Goal: Task Accomplishment & Management: Manage account settings

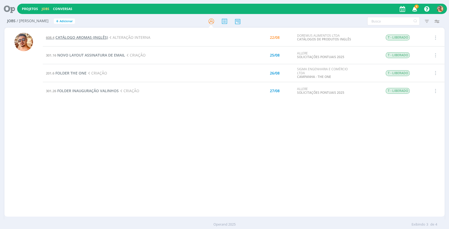
click at [101, 39] on span "CATÁLOGO AROMAS (INGLÊS)" at bounding box center [81, 37] width 53 height 5
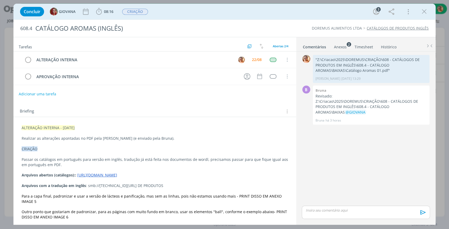
click at [340, 48] on div "Anexos 2" at bounding box center [340, 46] width 13 height 5
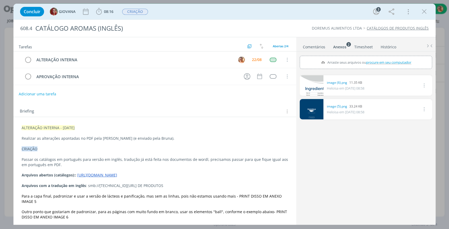
drag, startPoint x: 337, startPoint y: 82, endPoint x: 313, endPoint y: 148, distance: 70.6
click at [313, 148] on div "0 image (6).png 11.35 KB Heloisa em 18/07 às 08:58 Excluir 0 image (5).png 33.2…" at bounding box center [366, 148] width 133 height 150
click at [107, 13] on span "08:16" at bounding box center [109, 11] width 10 height 5
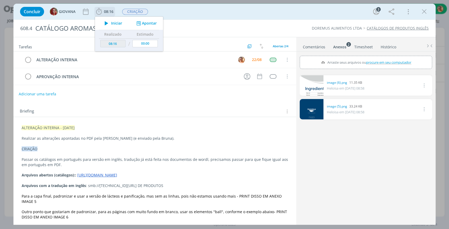
click at [112, 20] on button "Iniciar" at bounding box center [112, 23] width 21 height 7
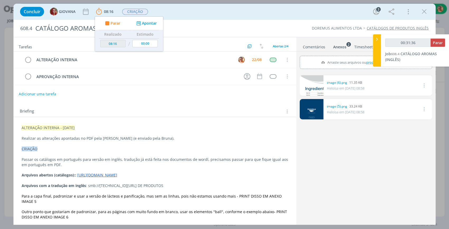
click at [312, 49] on link "Comentários" at bounding box center [314, 46] width 23 height 8
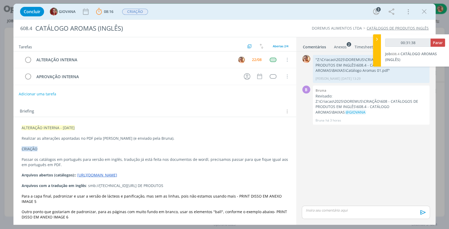
click at [365, 209] on p "dialog" at bounding box center [366, 210] width 120 height 5
click at [423, 212] on icon "dialog" at bounding box center [423, 214] width 8 height 8
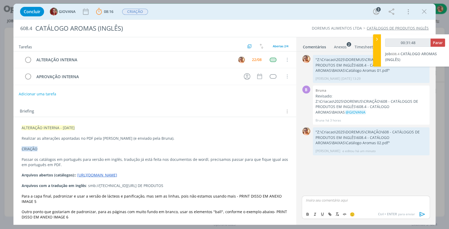
type input "00:31:49"
click at [439, 43] on span "Parar" at bounding box center [438, 42] width 10 height 5
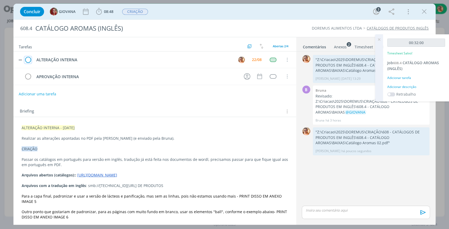
click at [29, 60] on icon "dialog" at bounding box center [27, 60] width 7 height 8
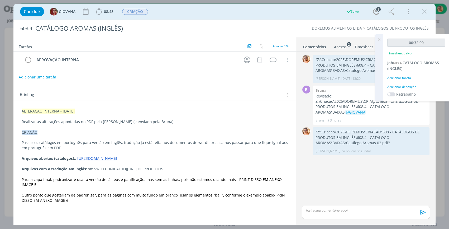
click at [425, 15] on icon "dialog" at bounding box center [425, 12] width 8 height 8
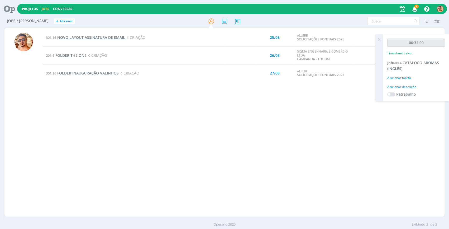
click at [121, 36] on span "NOVO LAYOUT ASSINATURA DE EMAIL" at bounding box center [91, 37] width 68 height 5
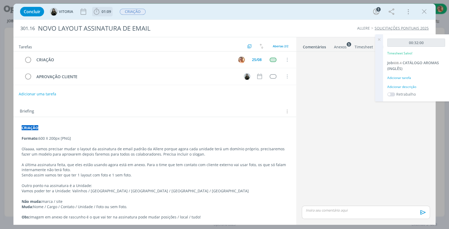
click at [110, 10] on span "01:09" at bounding box center [107, 11] width 10 height 5
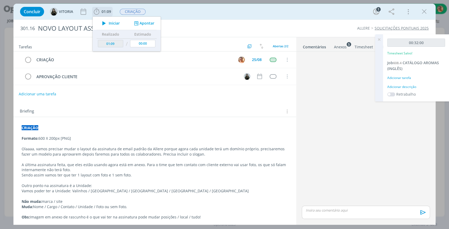
click at [110, 26] on button "Iniciar" at bounding box center [109, 23] width 21 height 7
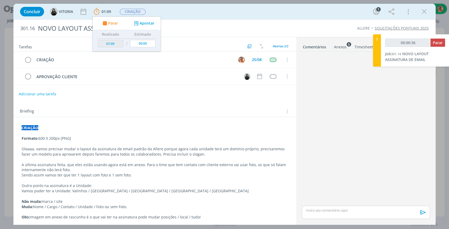
scroll to position [24, 0]
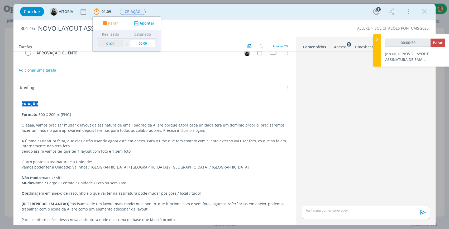
click at [337, 47] on div "Anexos 5" at bounding box center [340, 46] width 13 height 5
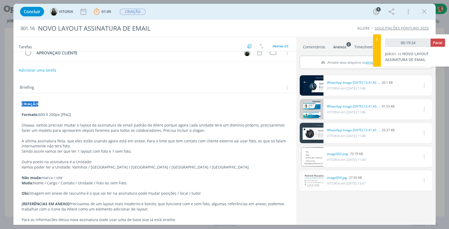
click at [313, 43] on link "Comentários" at bounding box center [314, 46] width 23 height 8
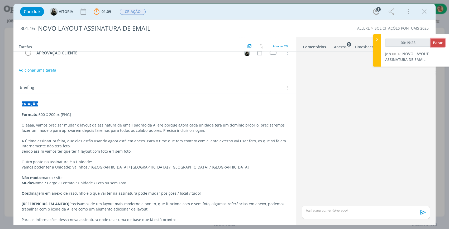
click at [435, 44] on span "Parar" at bounding box center [438, 42] width 10 height 5
type input "00:20:00"
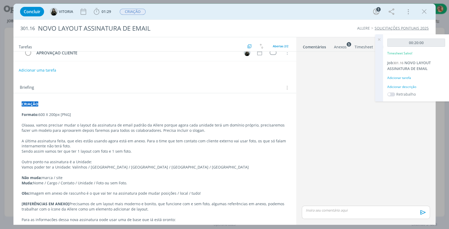
drag, startPoint x: 380, startPoint y: 37, endPoint x: 372, endPoint y: 46, distance: 12.1
click at [380, 39] on icon at bounding box center [380, 39] width 10 height 10
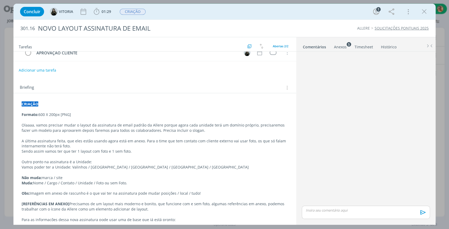
click at [346, 207] on div "dialog" at bounding box center [366, 212] width 128 height 13
click at [301, 19] on div "Concluir VITORIA 01:29 Iniciar Apontar Data * 22/08/2025 Horas * 00:00 Tarefa S…" at bounding box center [224, 12] width 422 height 16
drag, startPoint x: 350, startPoint y: 214, endPoint x: 346, endPoint y: 209, distance: 6.2
click at [350, 214] on div "dialog" at bounding box center [366, 212] width 128 height 13
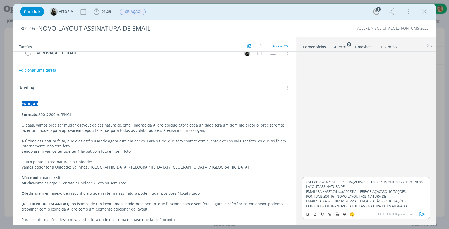
click at [337, 201] on p "Z:\Criacao\2025\ALLERE\CRIAÇÃO\SOLICITAÇÕES PONTUAIS\301.16 - NOVO LAYOUT ASSIN…" at bounding box center [366, 193] width 120 height 29
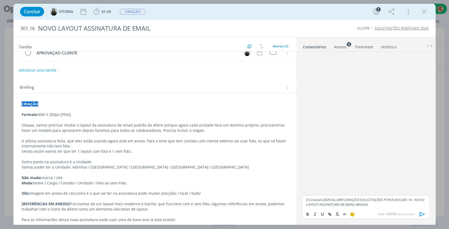
click at [427, 217] on button "dialog" at bounding box center [422, 214] width 11 height 6
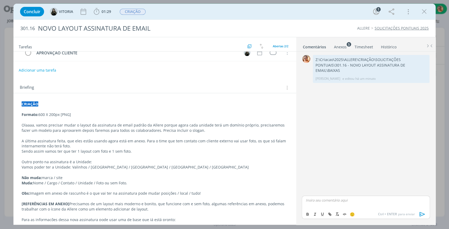
scroll to position [0, 0]
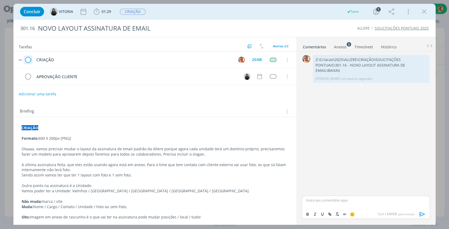
click at [26, 58] on icon "dialog" at bounding box center [27, 60] width 7 height 8
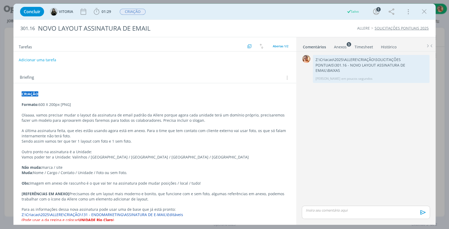
scroll to position [22, 0]
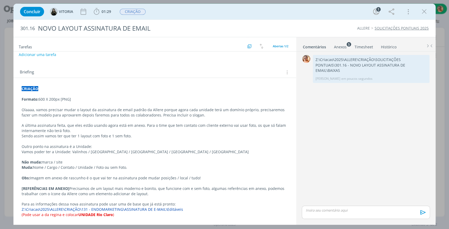
drag, startPoint x: 425, startPoint y: 13, endPoint x: 181, endPoint y: 159, distance: 283.7
click at [425, 13] on icon "dialog" at bounding box center [425, 12] width 8 height 8
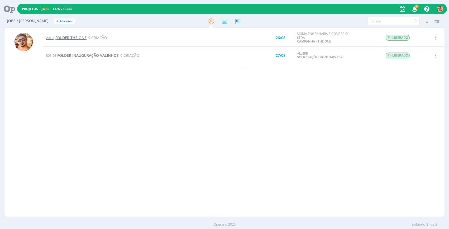
click at [74, 37] on span "FOLDER THE ONE" at bounding box center [70, 37] width 31 height 5
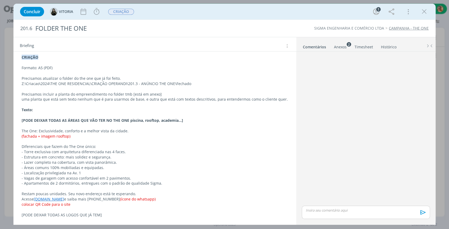
scroll to position [23, 0]
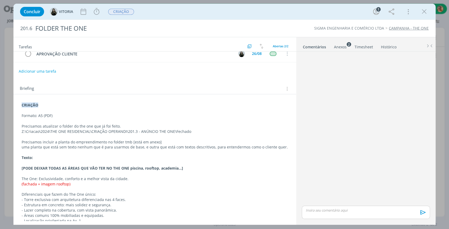
click at [347, 48] on li "Anexos 2" at bounding box center [344, 46] width 21 height 8
click at [345, 48] on div "Anexos 2" at bounding box center [340, 46] width 13 height 5
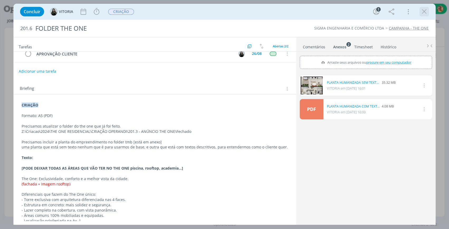
click at [423, 13] on icon "dialog" at bounding box center [425, 12] width 8 height 8
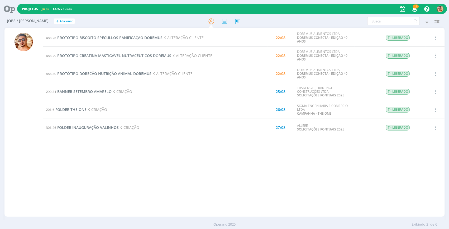
click at [101, 34] on td "488.26 PROTÓTIPO BISCOITO SPECULLOS PANIFICAÇÃO DOREMUS ALTERAÇÃO CLIENTE" at bounding box center [139, 38] width 193 height 18
click at [101, 37] on span "PROTÓTIPO BISCOITO SPECULLOS PANIFICAÇÃO DOREMUS" at bounding box center [109, 37] width 105 height 5
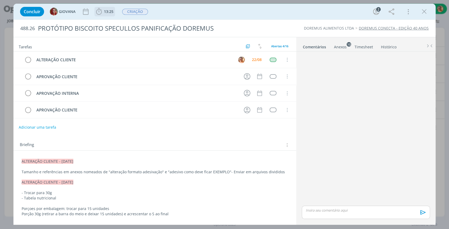
click at [110, 12] on span "13:25" at bounding box center [109, 11] width 10 height 5
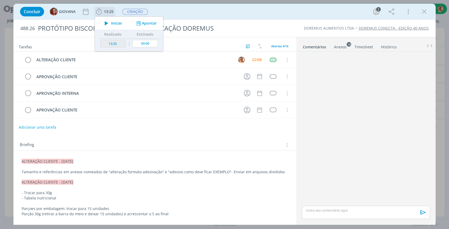
click at [112, 22] on span "Iniciar" at bounding box center [116, 23] width 11 height 4
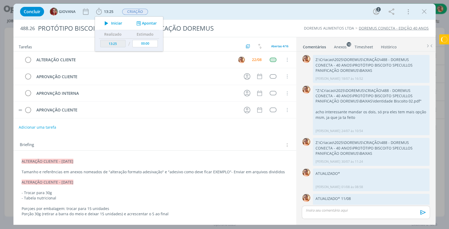
scroll to position [164, 0]
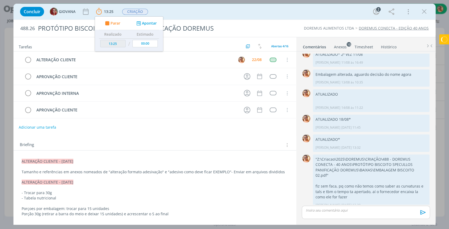
click at [339, 45] on div "Anexos 10" at bounding box center [340, 46] width 13 height 5
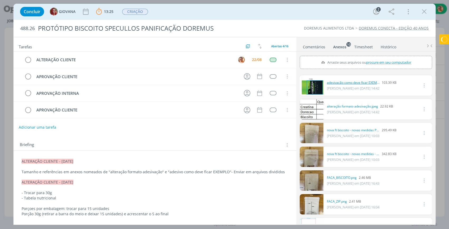
drag, startPoint x: 341, startPoint y: 79, endPoint x: 330, endPoint y: 81, distance: 10.9
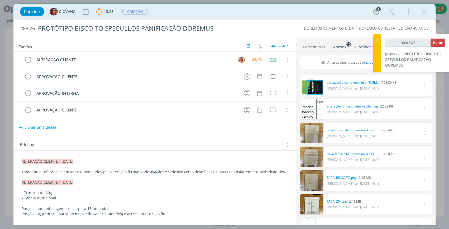
click at [321, 48] on link "Comentários" at bounding box center [314, 46] width 23 height 8
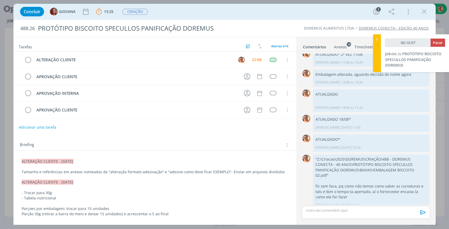
click at [357, 214] on div "dialog" at bounding box center [366, 212] width 128 height 13
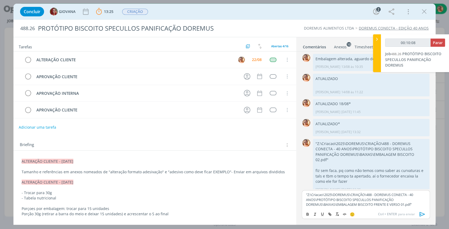
click at [426, 213] on icon "dialog" at bounding box center [423, 214] width 8 height 8
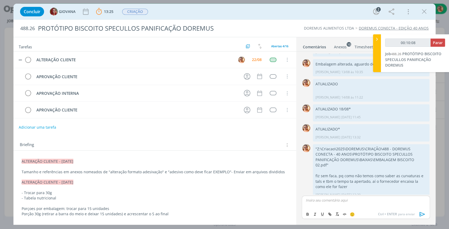
scroll to position [210, 0]
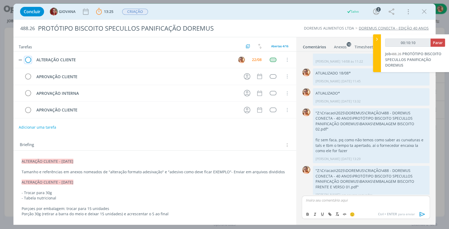
click at [29, 58] on icon "dialog" at bounding box center [27, 60] width 7 height 8
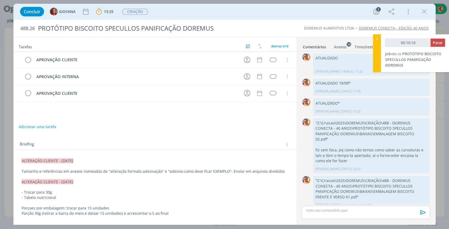
type input "00:10:11"
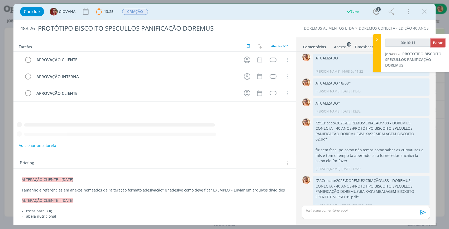
click at [435, 43] on span "Parar" at bounding box center [438, 42] width 10 height 5
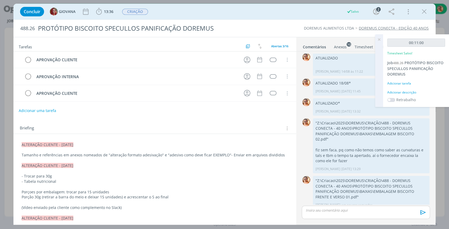
click at [426, 10] on icon "dialog" at bounding box center [425, 12] width 8 height 8
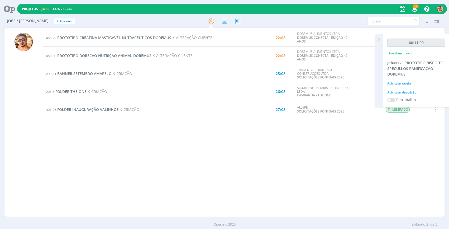
click at [380, 39] on icon at bounding box center [380, 39] width 10 height 10
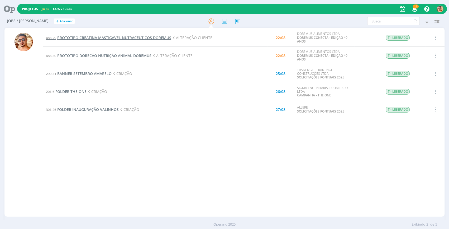
click at [108, 37] on span "PROTÓTIPO CREATINA MASTIGÁVEL NUTRACÊUTICOS DOREMUS" at bounding box center [114, 37] width 114 height 5
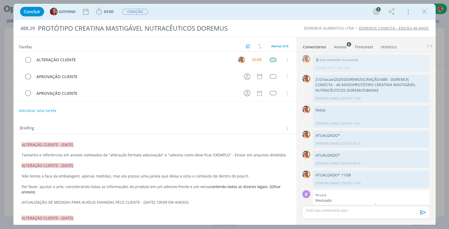
scroll to position [96, 0]
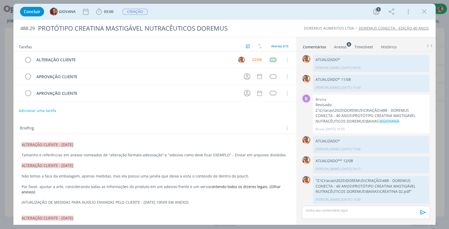
click at [335, 48] on div "Anexos 8" at bounding box center [340, 46] width 13 height 5
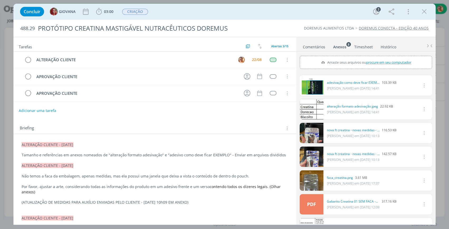
click at [324, 47] on link "Comentários" at bounding box center [314, 46] width 23 height 8
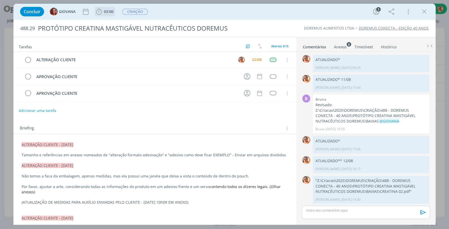
click at [109, 14] on span "03:00" at bounding box center [105, 12] width 20 height 8
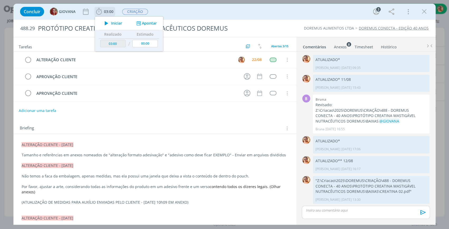
drag, startPoint x: 111, startPoint y: 20, endPoint x: 108, endPoint y: 28, distance: 7.9
click at [111, 20] on button "Iniciar" at bounding box center [112, 23] width 21 height 7
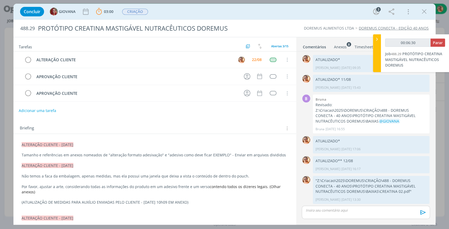
click at [336, 213] on div "dialog" at bounding box center [366, 212] width 128 height 13
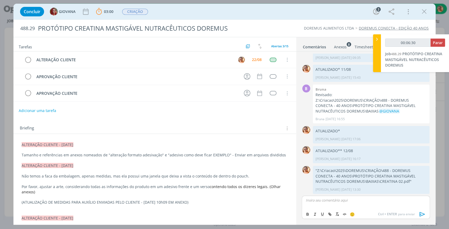
scroll to position [111, 0]
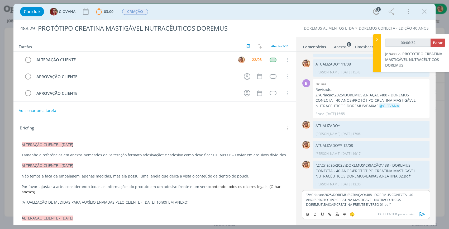
click at [425, 216] on icon "dialog" at bounding box center [423, 214] width 8 height 8
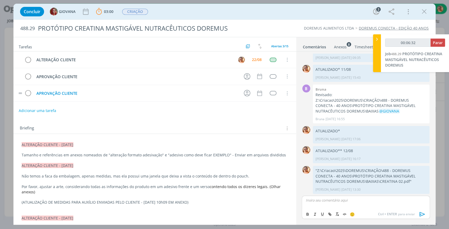
scroll to position [142, 0]
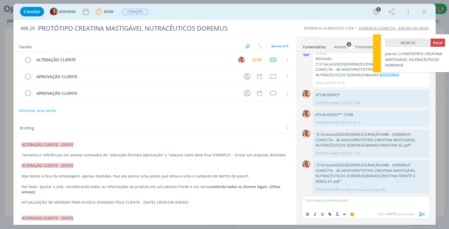
type input "00:06:33"
click at [435, 44] on span "Parar" at bounding box center [438, 42] width 10 height 5
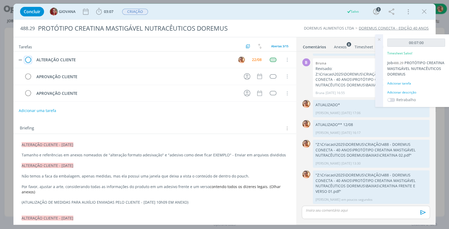
click at [31, 60] on icon "dialog" at bounding box center [27, 60] width 7 height 8
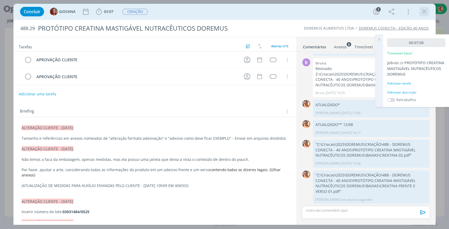
drag, startPoint x: 427, startPoint y: 11, endPoint x: 121, endPoint y: 51, distance: 309.2
click at [427, 11] on icon "dialog" at bounding box center [425, 12] width 8 height 8
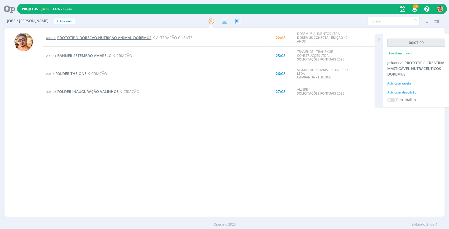
click at [131, 36] on span "PROTÓTIPO DORECÃO NUTRIÇÃO ANIMAL DOREMUS" at bounding box center [104, 37] width 94 height 5
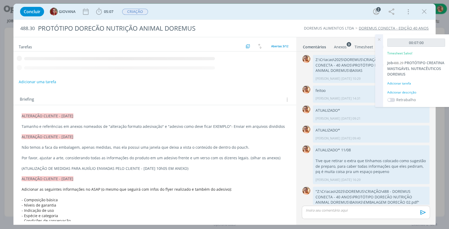
scroll to position [11, 0]
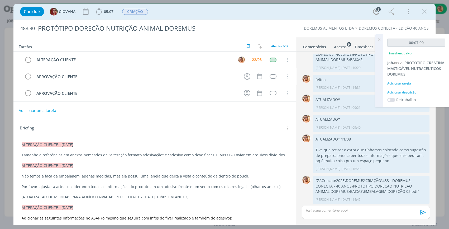
click at [427, 8] on icon "dialog" at bounding box center [425, 12] width 8 height 8
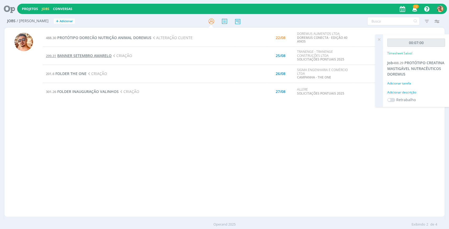
click at [91, 54] on span "BANNER SETEMBRO AMARELO" at bounding box center [84, 55] width 54 height 5
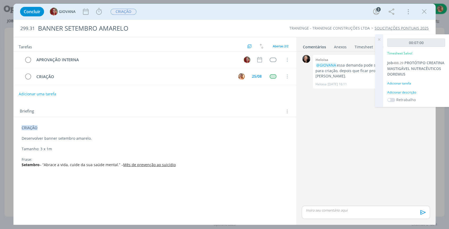
click at [379, 41] on icon at bounding box center [380, 39] width 10 height 10
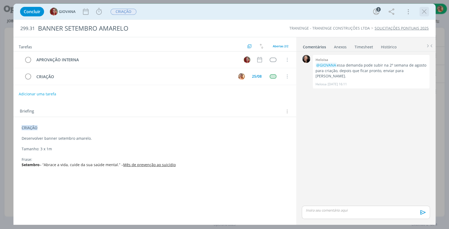
click at [426, 11] on icon "dialog" at bounding box center [425, 12] width 8 height 8
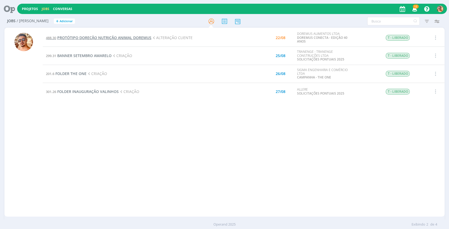
click at [97, 39] on span "PROTÓTIPO DORECÃO NUTRIÇÃO ANIMAL DOREMUS" at bounding box center [104, 37] width 94 height 5
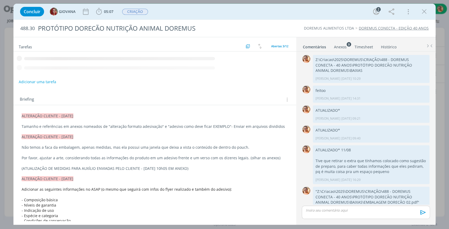
scroll to position [11, 0]
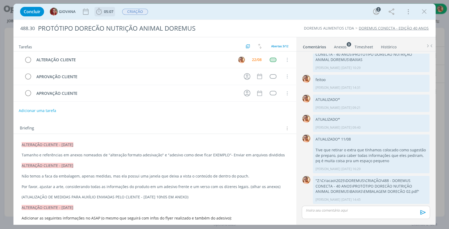
click at [109, 14] on span "05:07" at bounding box center [109, 11] width 10 height 5
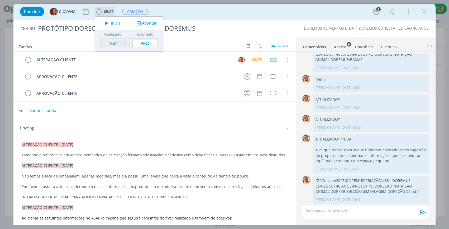
click at [112, 21] on span "Iniciar" at bounding box center [116, 23] width 11 height 4
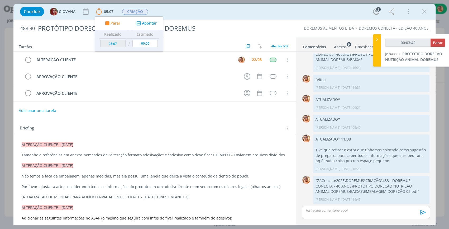
click at [233, 19] on div "Concluir GIOVANA 05:07 Parar Apontar Data * 22/08/2025 Horas * 00:00 Tarefa Sel…" at bounding box center [224, 12] width 422 height 16
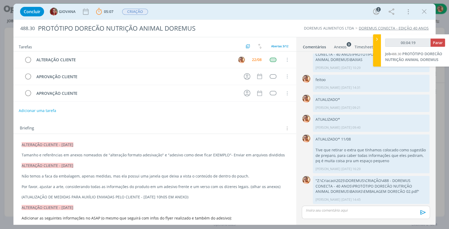
click at [336, 47] on div "Anexos 9" at bounding box center [340, 46] width 13 height 5
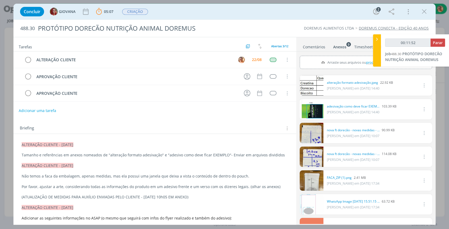
click at [314, 47] on link "Comentários" at bounding box center [314, 46] width 23 height 8
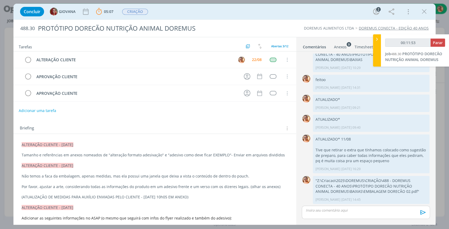
click at [380, 210] on p "dialog" at bounding box center [366, 210] width 120 height 5
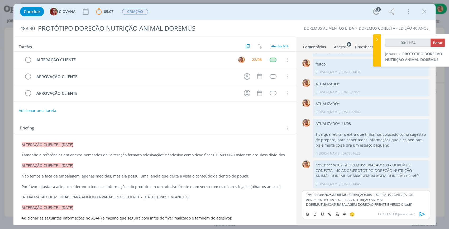
click at [422, 213] on icon "dialog" at bounding box center [422, 214] width 5 height 4
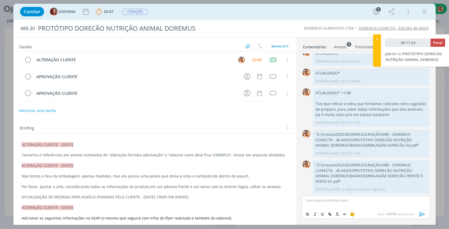
type input "00:11:55"
click at [434, 43] on span "Parar" at bounding box center [438, 42] width 10 height 5
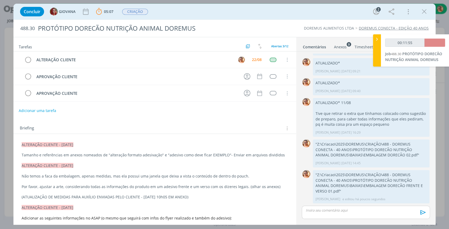
scroll to position [47, 0]
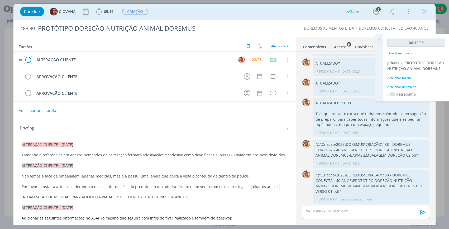
click at [30, 58] on icon "dialog" at bounding box center [27, 60] width 7 height 8
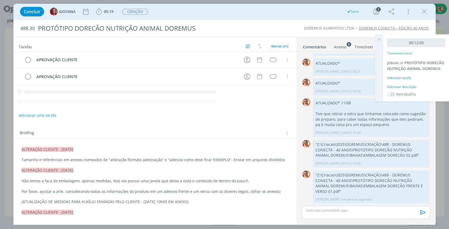
click at [424, 10] on icon "dialog" at bounding box center [425, 12] width 8 height 8
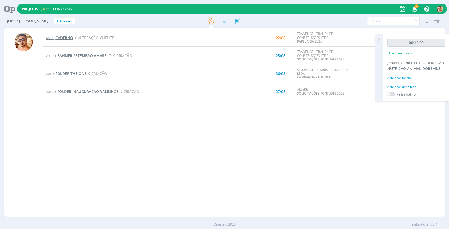
click at [66, 35] on span "CADERNO" at bounding box center [64, 37] width 18 height 5
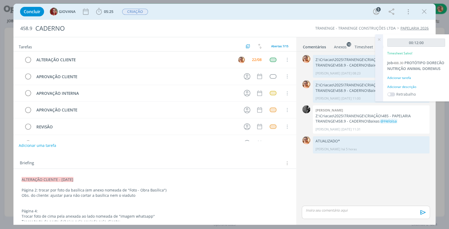
scroll to position [48, 0]
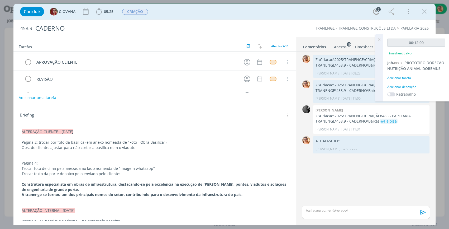
click at [335, 48] on div "Anexos 10" at bounding box center [340, 46] width 13 height 5
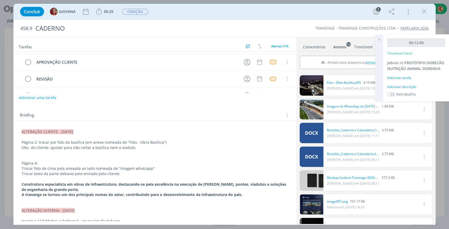
click at [381, 38] on icon at bounding box center [380, 39] width 10 height 10
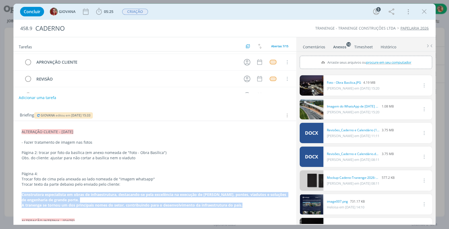
drag, startPoint x: 213, startPoint y: 206, endPoint x: 19, endPoint y: 193, distance: 193.7
copy div "Construtora especialista em obras de infraestrutura, destacando-se pela excelên…"
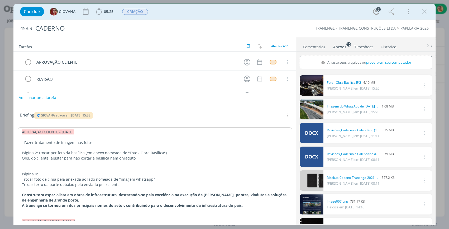
click at [310, 50] on ul "Comentários Anexos 10 Timesheet Histórico" at bounding box center [365, 44] width 139 height 14
click at [308, 47] on link "Comentários" at bounding box center [314, 46] width 23 height 8
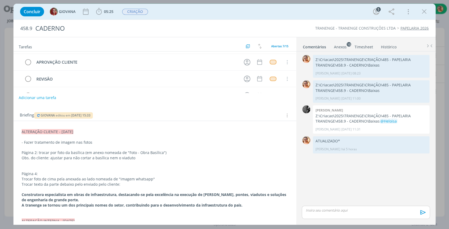
click at [355, 211] on p "dialog" at bounding box center [366, 210] width 120 height 5
click at [423, 212] on icon "dialog" at bounding box center [423, 214] width 8 height 8
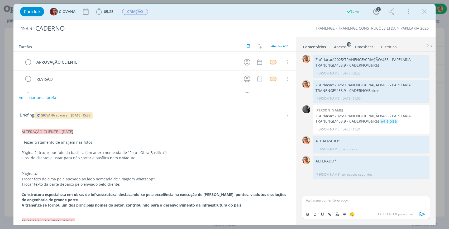
scroll to position [0, 0]
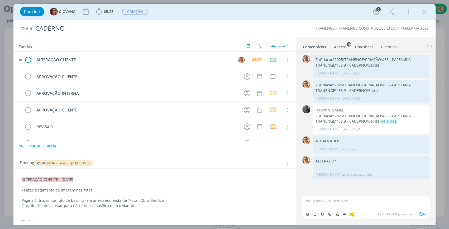
click at [27, 57] on icon "dialog" at bounding box center [27, 60] width 7 height 8
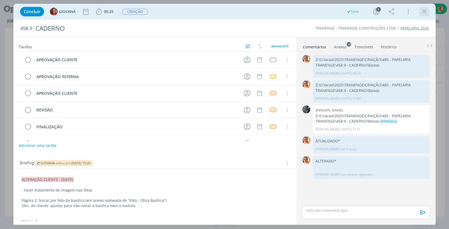
click at [427, 12] on icon "dialog" at bounding box center [425, 12] width 8 height 8
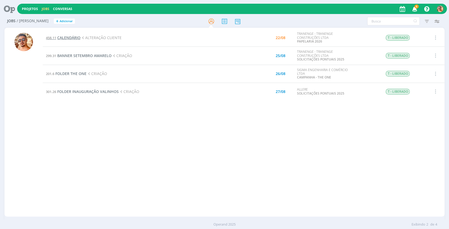
click at [74, 36] on span "CALENDÁRIO" at bounding box center [68, 37] width 23 height 5
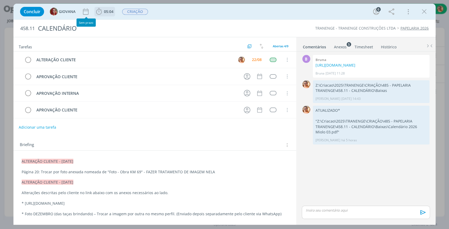
click at [100, 10] on icon "dialog" at bounding box center [99, 12] width 8 height 8
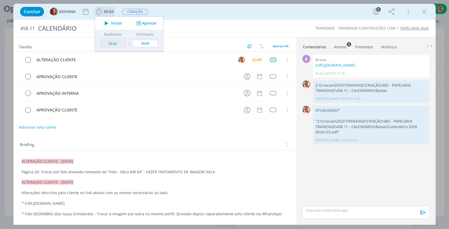
click at [105, 21] on icon "dialog" at bounding box center [106, 23] width 9 height 7
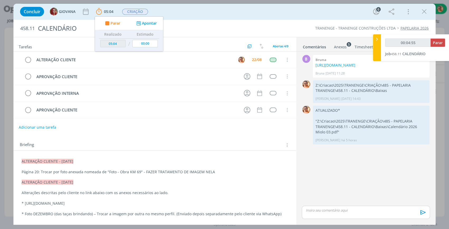
click at [196, 14] on div "Concluir GIOVANA 05:04 Parar Apontar Data * 22/08/2025 Horas * 00:00 Tarefa Sel…" at bounding box center [224, 11] width 414 height 13
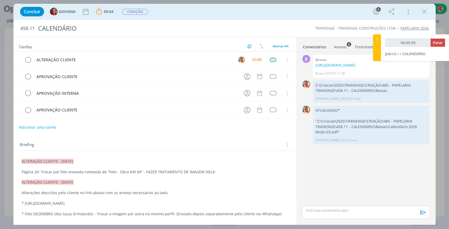
click at [341, 46] on div "Anexos 5" at bounding box center [340, 46] width 13 height 5
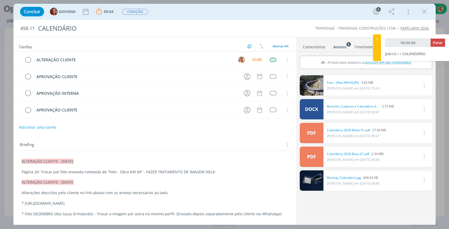
type input "00:05:07"
drag, startPoint x: 376, startPoint y: 38, endPoint x: 372, endPoint y: 40, distance: 4.5
click at [376, 38] on icon at bounding box center [377, 39] width 5 height 6
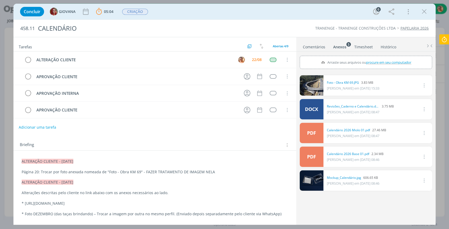
click at [315, 45] on link "Comentários" at bounding box center [314, 46] width 23 height 8
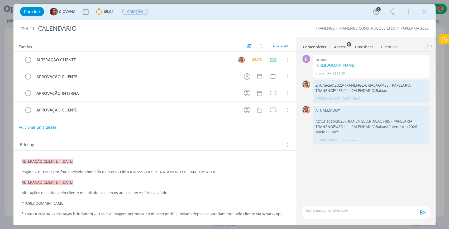
click at [339, 48] on div "Anexos 5" at bounding box center [340, 46] width 13 height 5
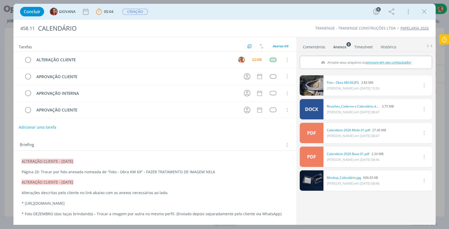
click at [327, 45] on li "Comentários" at bounding box center [318, 46] width 30 height 8
click at [324, 46] on link "Comentários" at bounding box center [314, 46] width 23 height 8
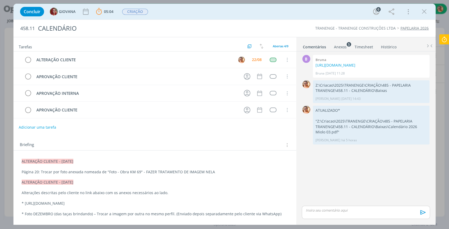
click at [336, 47] on div "Anexos 5" at bounding box center [340, 46] width 13 height 5
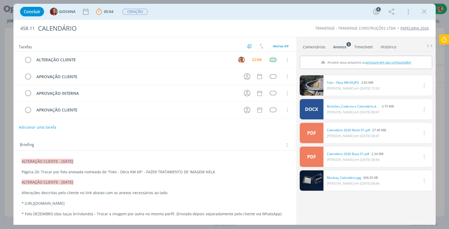
click at [426, 13] on icon "dialog" at bounding box center [425, 12] width 8 height 8
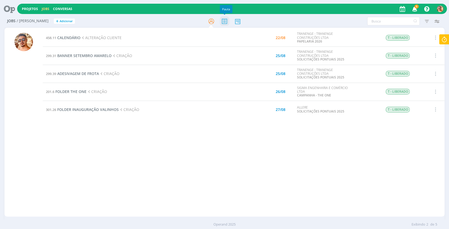
click at [225, 18] on icon at bounding box center [225, 21] width 10 height 10
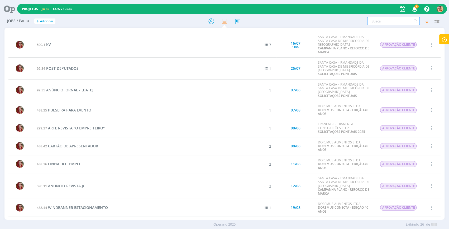
click at [374, 23] on input "text" at bounding box center [394, 21] width 53 height 8
type input "protótipo"
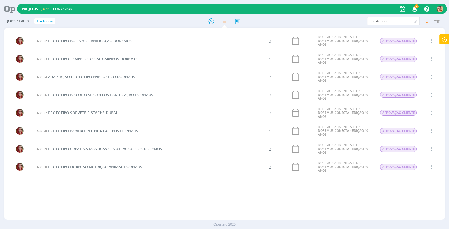
click at [93, 40] on span "PROTÓTIPO BOLINHO PANIFICAÇÃO DOREMUS" at bounding box center [90, 40] width 84 height 5
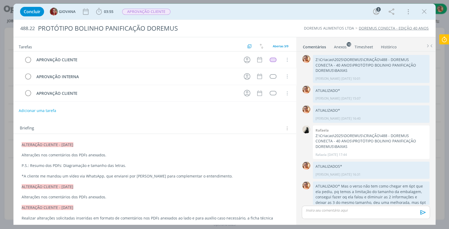
scroll to position [22, 0]
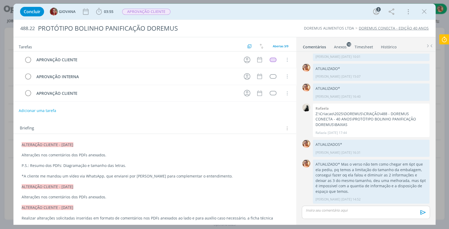
click at [347, 48] on li "Anexos 10" at bounding box center [344, 46] width 21 height 8
click at [345, 45] on div "Anexos 10" at bounding box center [340, 46] width 13 height 5
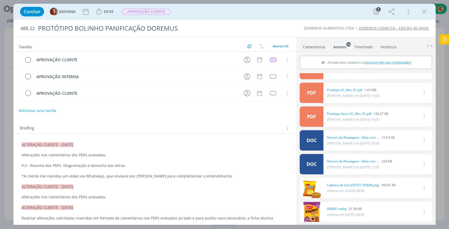
scroll to position [0, 0]
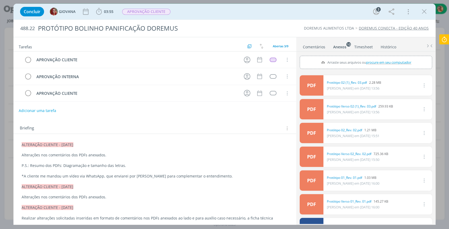
click at [305, 44] on link "Comentários" at bounding box center [314, 46] width 23 height 8
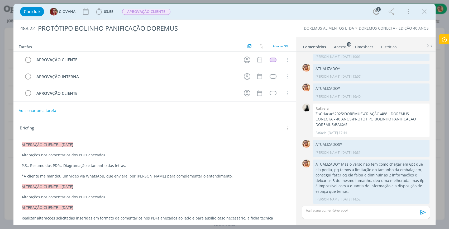
click at [343, 45] on div "Anexos 10" at bounding box center [340, 46] width 13 height 5
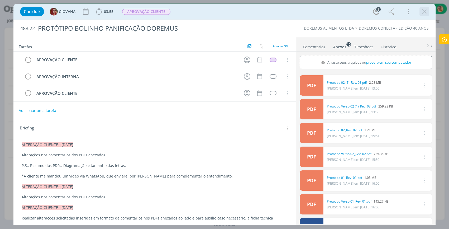
click at [423, 9] on icon "dialog" at bounding box center [425, 12] width 8 height 8
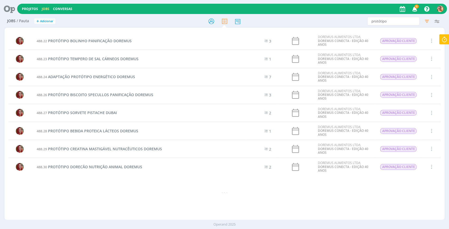
click at [121, 98] on td "488.26 PROTÓTIPO BISCOITO SPECULLOS PANIFICAÇÃO DOREMUS" at bounding box center [139, 95] width 211 height 18
click at [119, 95] on span "PROTÓTIPO BISCOITO SPECULLOS PANIFICAÇÃO DOREMUS" at bounding box center [100, 94] width 105 height 5
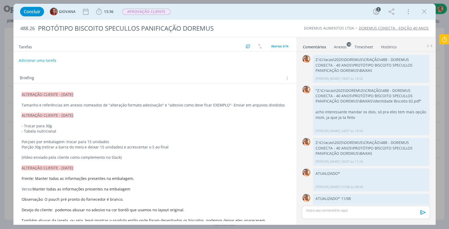
scroll to position [200, 0]
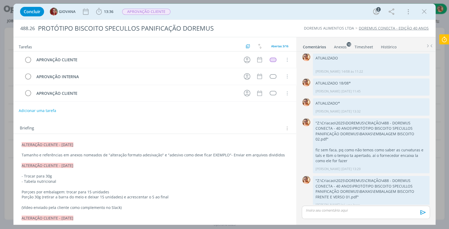
click at [336, 44] on link "Anexos 10" at bounding box center [340, 46] width 13 height 8
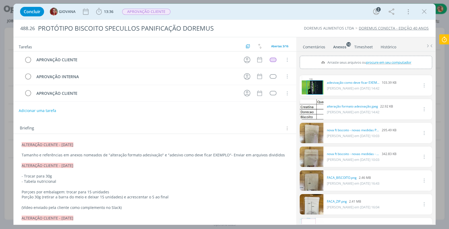
drag, startPoint x: 425, startPoint y: 10, endPoint x: 87, endPoint y: 50, distance: 340.8
click at [425, 10] on icon "dialog" at bounding box center [425, 12] width 8 height 8
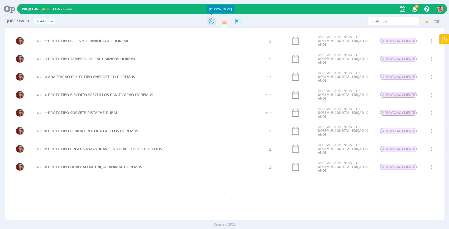
click at [213, 18] on icon at bounding box center [212, 21] width 10 height 10
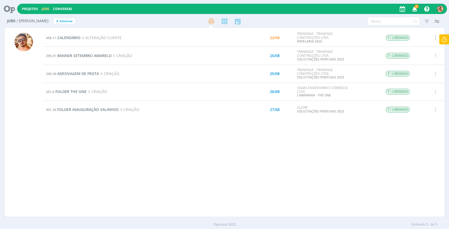
click at [325, 154] on div "458.11 CALENDÁRIO ALTERAÇÃO CLIENTE 22/08 TRANENGE - TRANENGE CONSTRUÇÕES LTDA …" at bounding box center [244, 122] width 402 height 187
click at [227, 21] on icon at bounding box center [225, 21] width 10 height 10
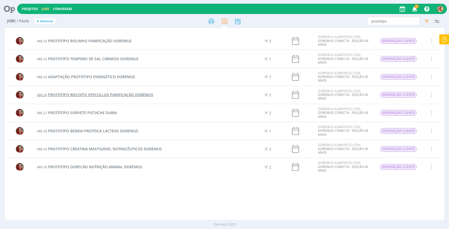
click at [109, 92] on span "PROTÓTIPO BISCOITO SPECULLOS PANIFICAÇÃO DOREMUS" at bounding box center [100, 94] width 105 height 5
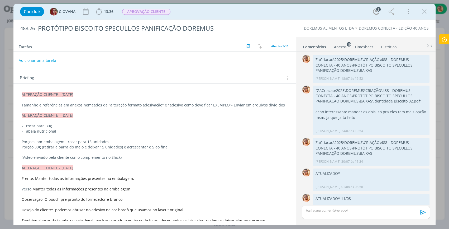
scroll to position [200, 0]
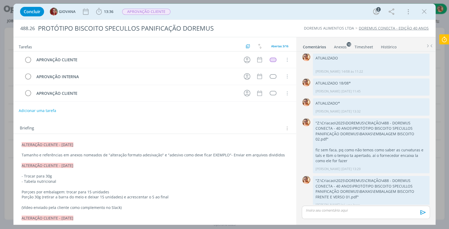
click at [339, 47] on div "Anexos 10" at bounding box center [340, 46] width 13 height 5
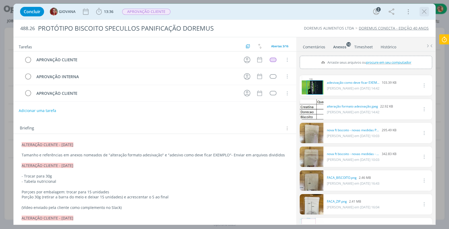
click at [425, 9] on icon "dialog" at bounding box center [425, 12] width 8 height 8
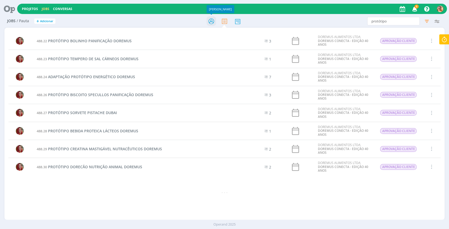
click at [211, 21] on icon at bounding box center [212, 21] width 10 height 10
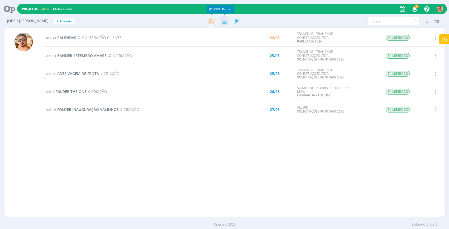
click at [221, 24] on icon at bounding box center [225, 21] width 10 height 10
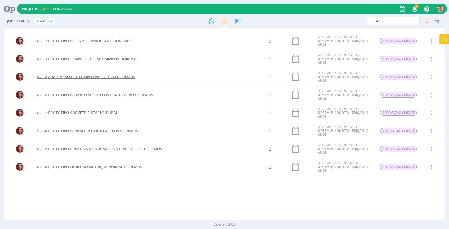
click at [100, 77] on span "ADAPTAÇÃO PROTÓTIPO ENERGÉTICO DOREMUS" at bounding box center [91, 76] width 87 height 5
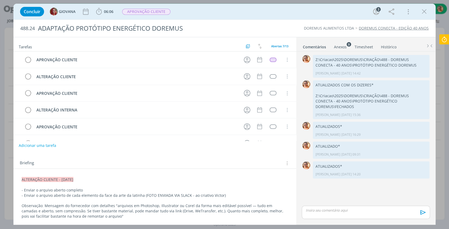
click at [341, 48] on div "Anexos 9" at bounding box center [340, 46] width 13 height 5
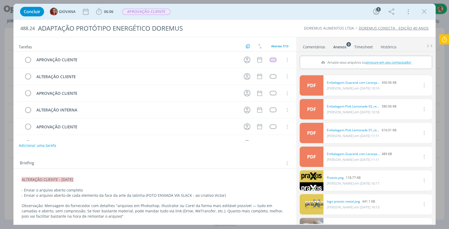
click at [425, 12] on icon "dialog" at bounding box center [425, 12] width 8 height 8
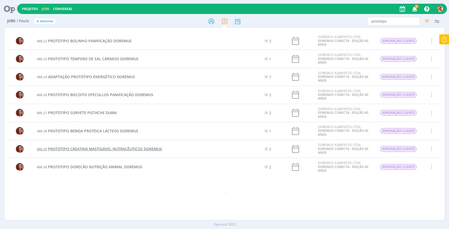
click at [105, 148] on span "PROTÓTIPO CREATINA MASTIGÁVEL NUTRACÊUTICOS DOREMUS" at bounding box center [105, 148] width 114 height 5
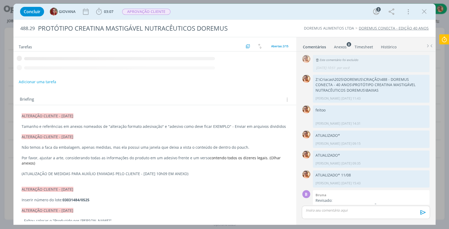
scroll to position [132, 0]
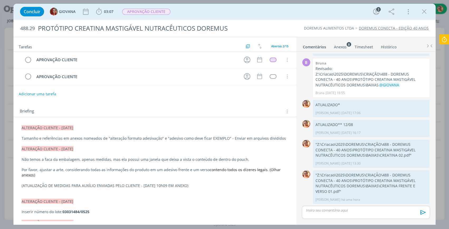
click at [339, 47] on div "Anexos 8" at bounding box center [340, 46] width 13 height 5
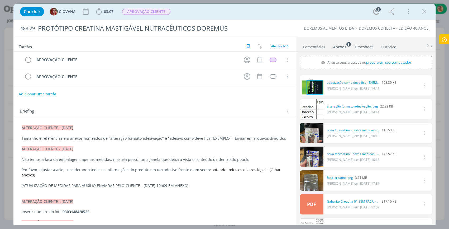
click at [425, 8] on button "dialog" at bounding box center [425, 12] width 8 height 8
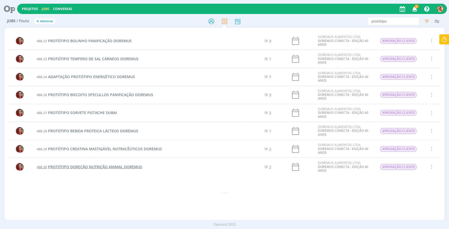
click at [98, 169] on td "488.30 PROTÓTIPO DORECÃO NUTRIÇÃO ANIMAL DOREMUS" at bounding box center [139, 167] width 211 height 18
click at [99, 166] on span "PROTÓTIPO DORECÃO NUTRIÇÃO ANIMAL DOREMUS" at bounding box center [95, 166] width 94 height 5
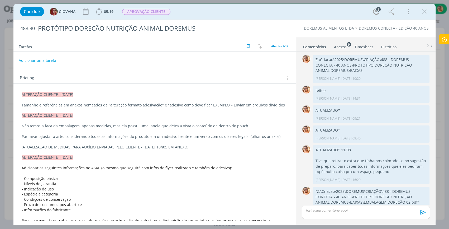
scroll to position [47, 0]
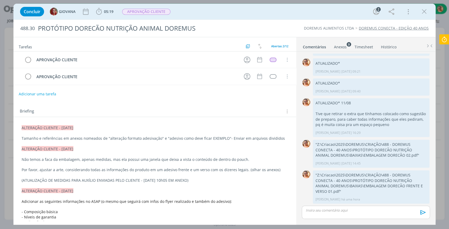
click at [341, 44] on div "Anexos 9" at bounding box center [340, 46] width 13 height 5
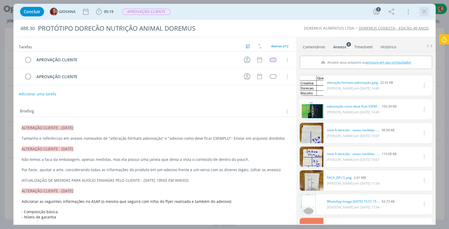
click at [426, 11] on icon "dialog" at bounding box center [425, 12] width 8 height 8
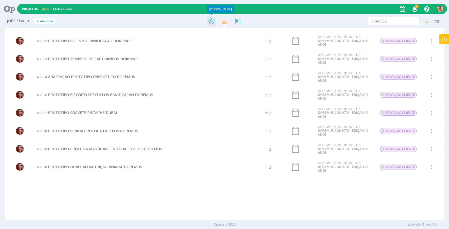
click at [208, 23] on icon at bounding box center [212, 21] width 10 height 10
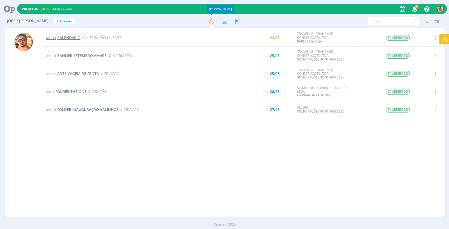
click at [71, 38] on span "CALENDÁRIO" at bounding box center [68, 37] width 23 height 5
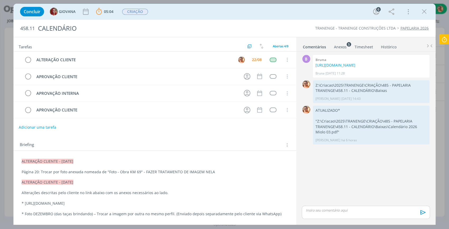
click at [344, 43] on link "Anexos 5" at bounding box center [340, 46] width 13 height 8
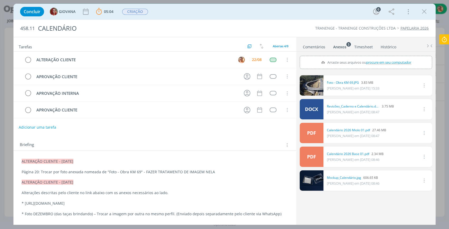
click at [313, 48] on link "Comentários" at bounding box center [314, 46] width 23 height 8
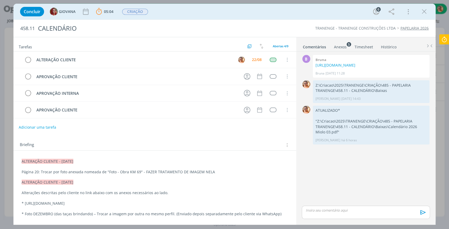
click at [445, 40] on icon at bounding box center [445, 39] width 10 height 10
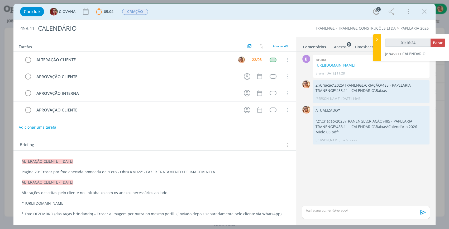
type input "01:16:25"
click at [439, 44] on span "Parar" at bounding box center [438, 42] width 10 height 5
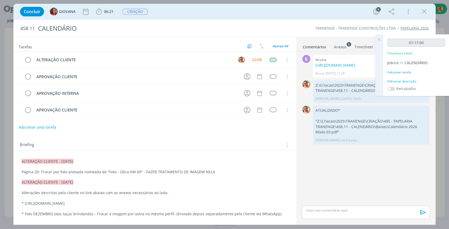
drag, startPoint x: 328, startPoint y: 218, endPoint x: 325, endPoint y: 211, distance: 7.2
click at [328, 217] on div "dialog" at bounding box center [366, 212] width 128 height 13
click at [307, 200] on p "TUALIZADO" at bounding box center [366, 200] width 120 height 5
click at [336, 202] on p "ATUALIZADO" at bounding box center [366, 200] width 120 height 5
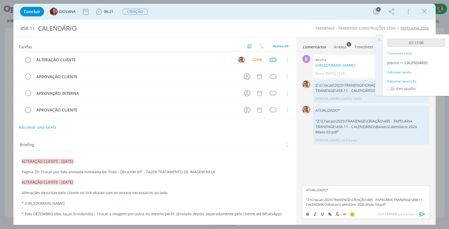
click at [422, 213] on icon "dialog" at bounding box center [422, 214] width 5 height 4
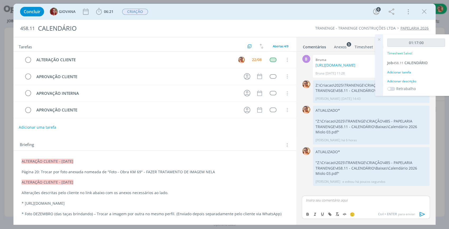
drag, startPoint x: 380, startPoint y: 40, endPoint x: 367, endPoint y: 44, distance: 13.1
click at [380, 40] on icon at bounding box center [380, 39] width 10 height 10
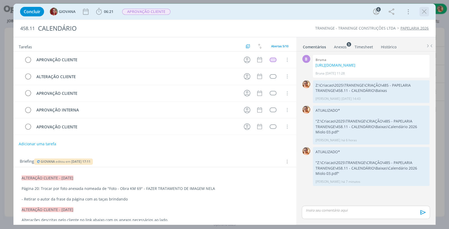
click at [424, 12] on icon "dialog" at bounding box center [425, 12] width 8 height 8
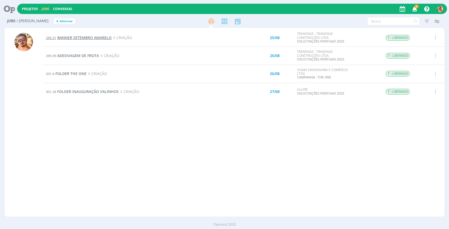
click at [106, 36] on span "BANNER SETEMBRO AMARELO" at bounding box center [84, 37] width 54 height 5
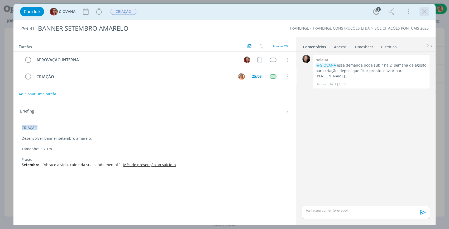
click at [428, 12] on icon "dialog" at bounding box center [425, 12] width 8 height 8
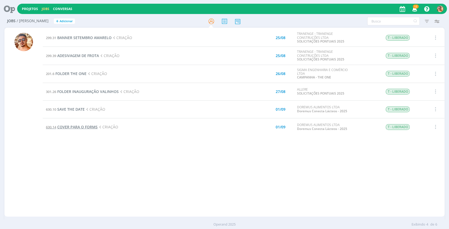
click at [83, 126] on span "COVER PARA O FORMS" at bounding box center [77, 126] width 40 height 5
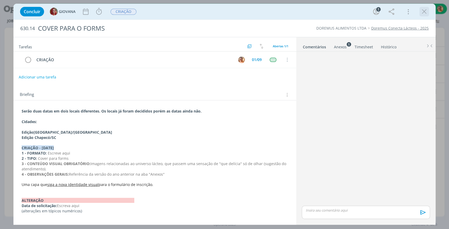
click at [425, 10] on icon "dialog" at bounding box center [425, 12] width 8 height 8
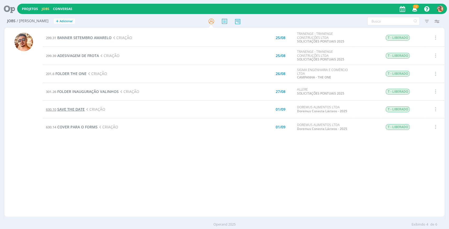
click at [78, 110] on span "SAVE THE DATE" at bounding box center [70, 109] width 27 height 5
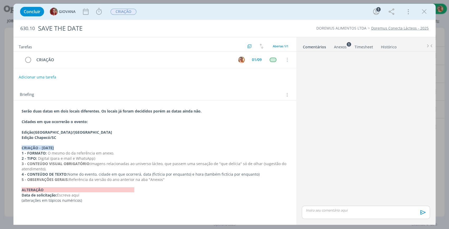
click at [339, 45] on div "Anexos 1" at bounding box center [340, 46] width 13 height 5
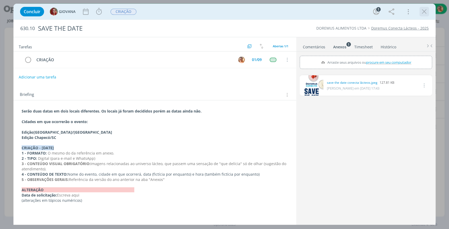
click at [422, 12] on icon "dialog" at bounding box center [425, 12] width 8 height 8
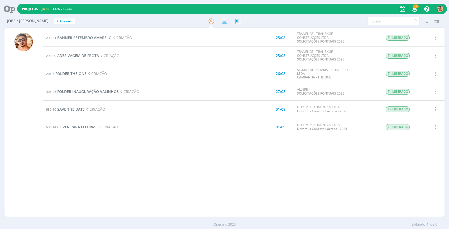
click at [73, 127] on span "COVER PARA O FORMS" at bounding box center [77, 126] width 40 height 5
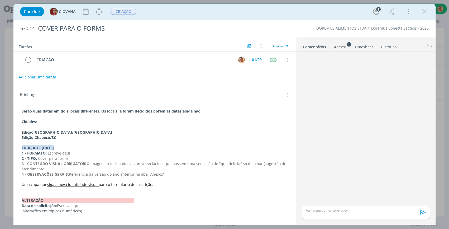
click at [347, 43] on sup "1" at bounding box center [349, 44] width 4 height 4
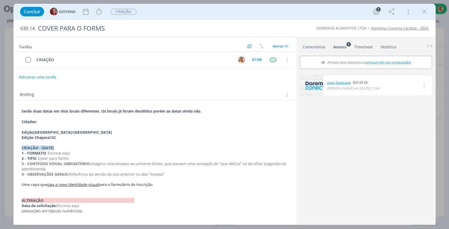
drag, startPoint x: 338, startPoint y: 79, endPoint x: 329, endPoint y: 83, distance: 9.7
drag, startPoint x: 423, startPoint y: 10, endPoint x: 316, endPoint y: 57, distance: 116.8
click at [423, 10] on icon "dialog" at bounding box center [425, 12] width 8 height 8
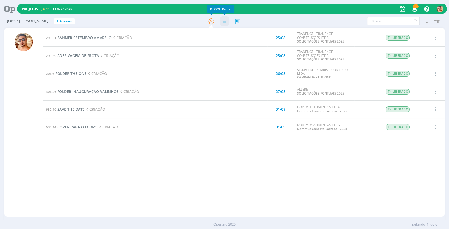
click at [227, 21] on icon at bounding box center [225, 21] width 10 height 10
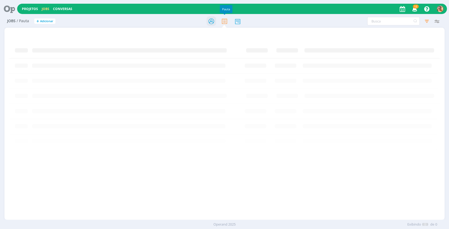
click at [211, 23] on icon at bounding box center [212, 21] width 10 height 10
